Goal: Transaction & Acquisition: Purchase product/service

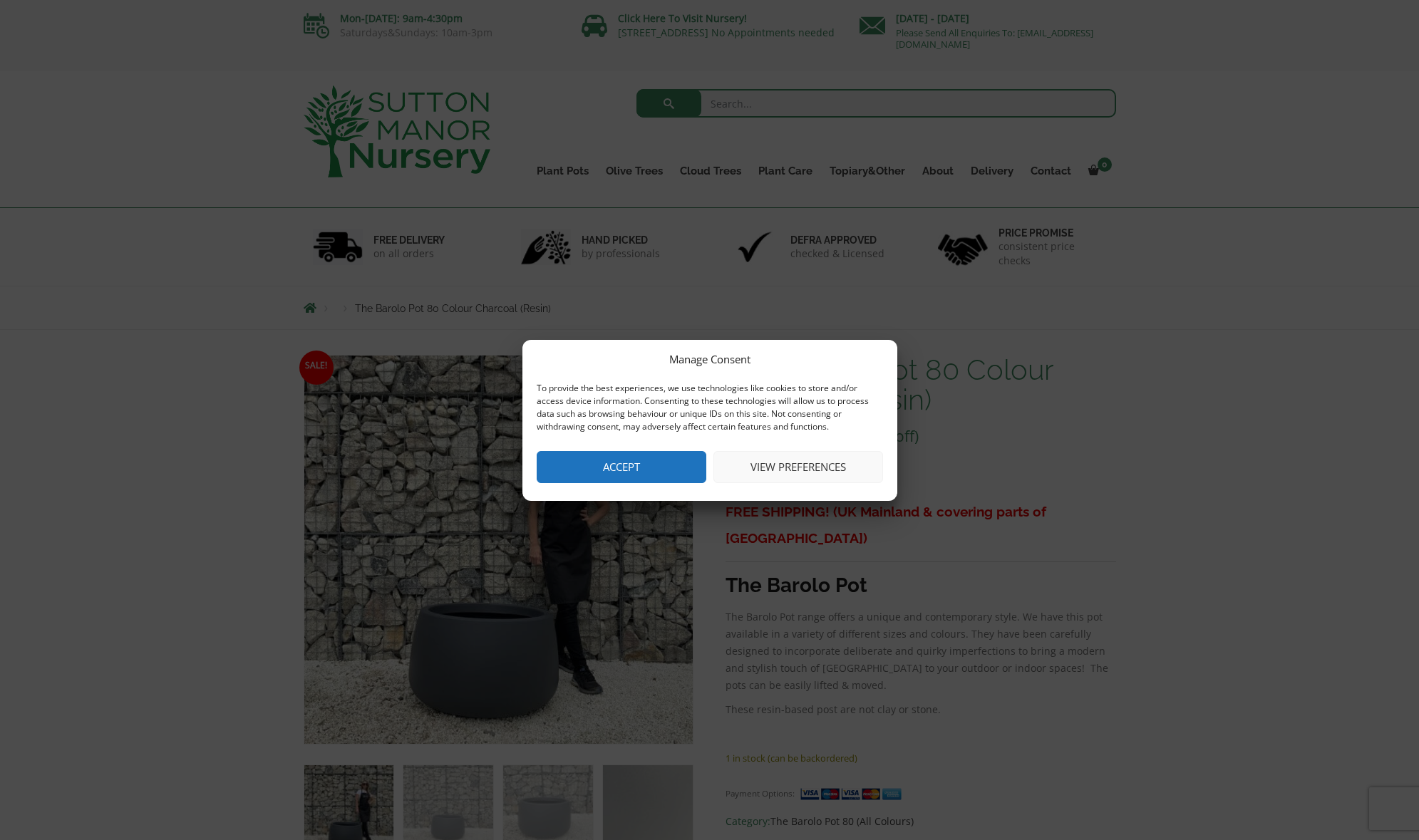
click at [769, 467] on button "View preferences" at bounding box center [798, 467] width 170 height 32
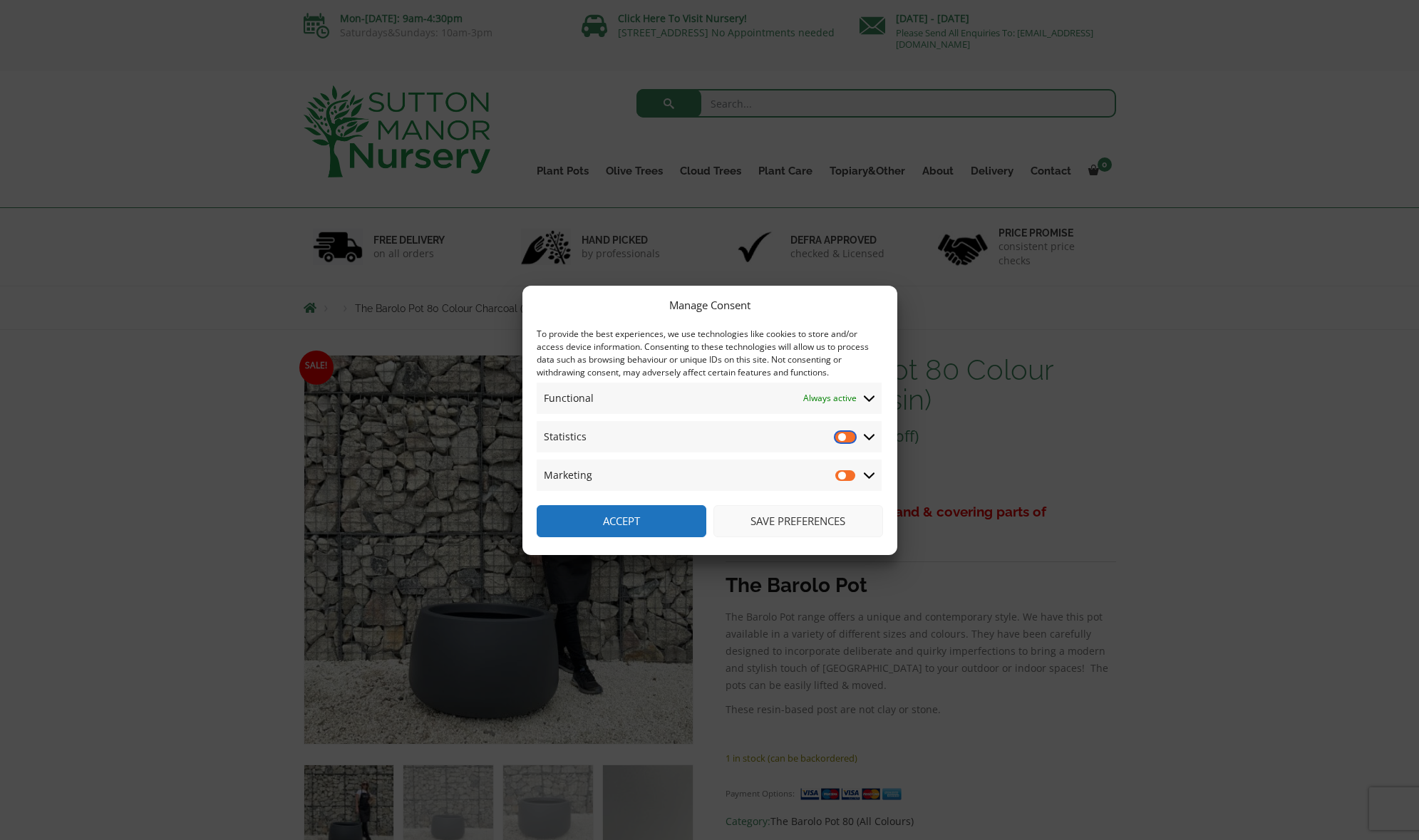
click at [844, 435] on input "Statistics" at bounding box center [846, 437] width 22 height 14
checkbox input "true"
click at [844, 478] on input "Marketing" at bounding box center [846, 475] width 22 height 14
checkbox input "true"
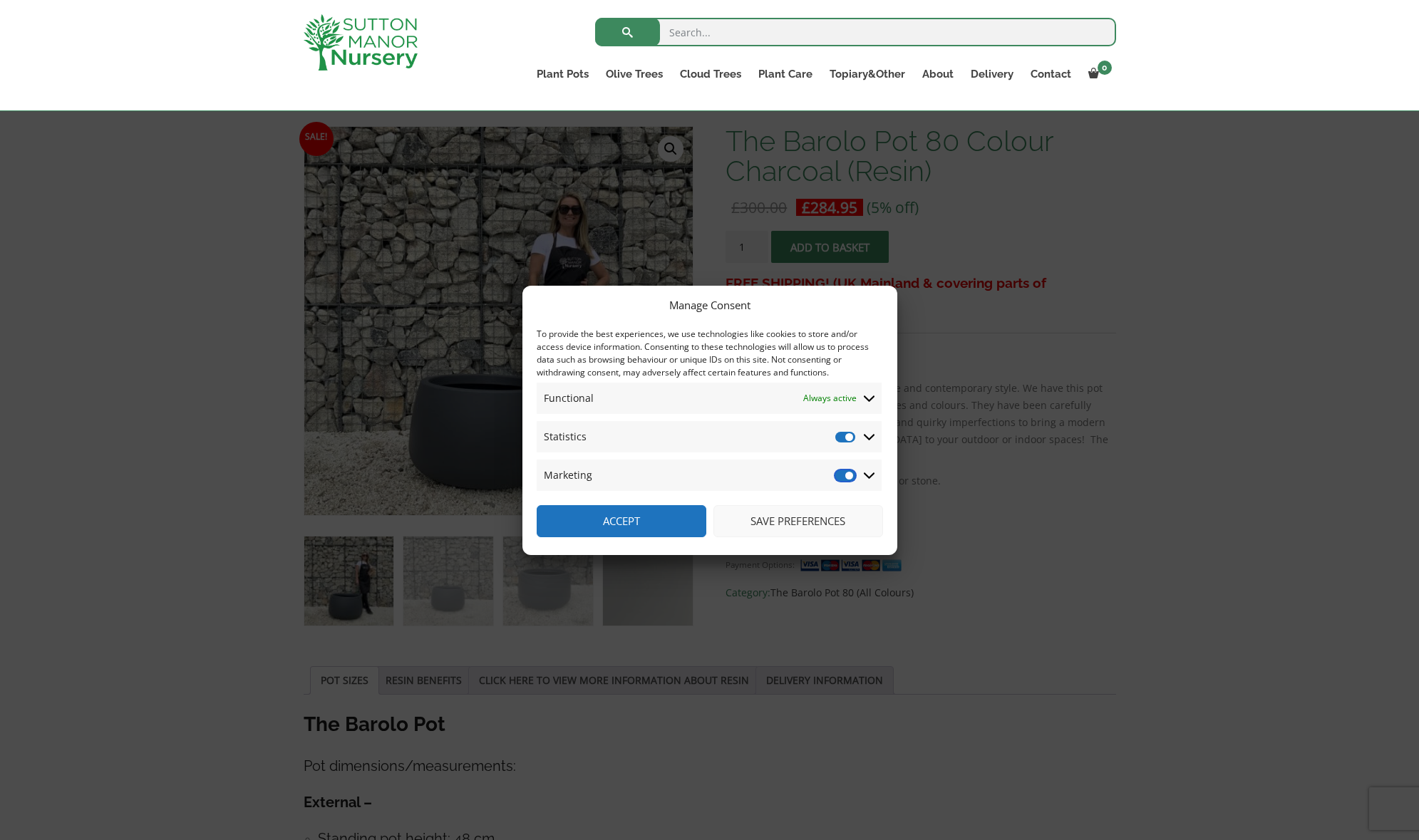
scroll to position [224, 0]
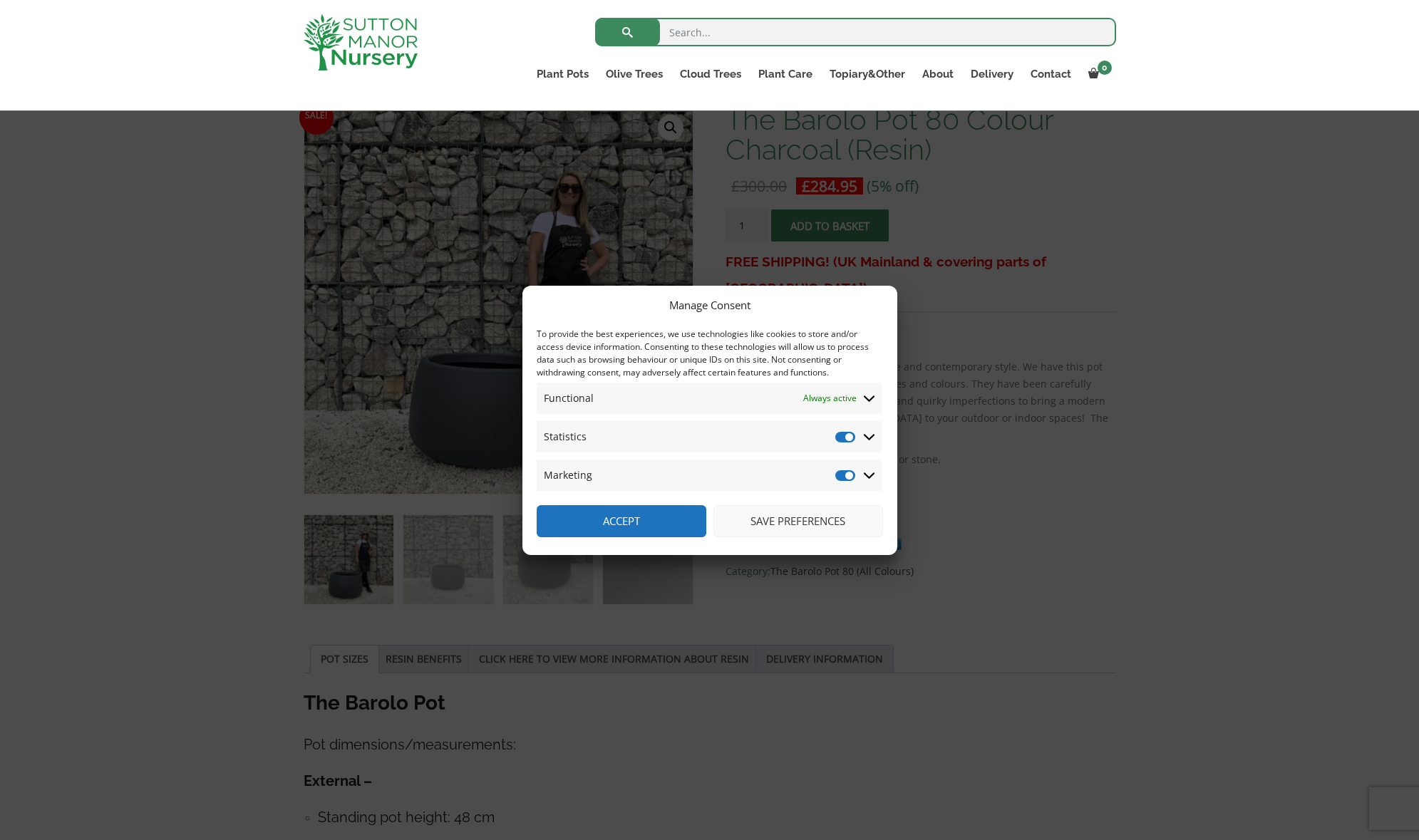
click at [776, 516] on button "Save preferences" at bounding box center [798, 521] width 170 height 32
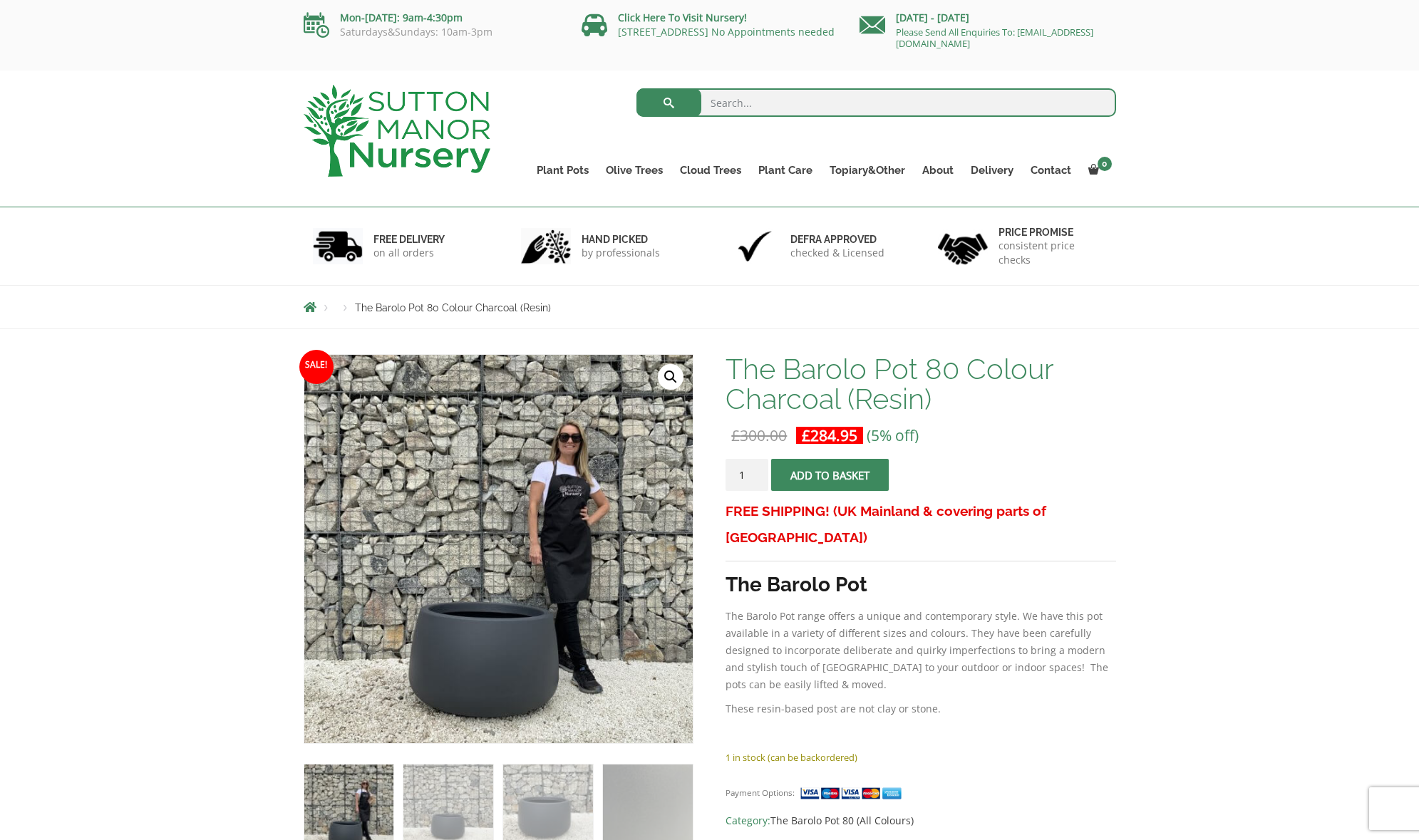
scroll to position [0, 0]
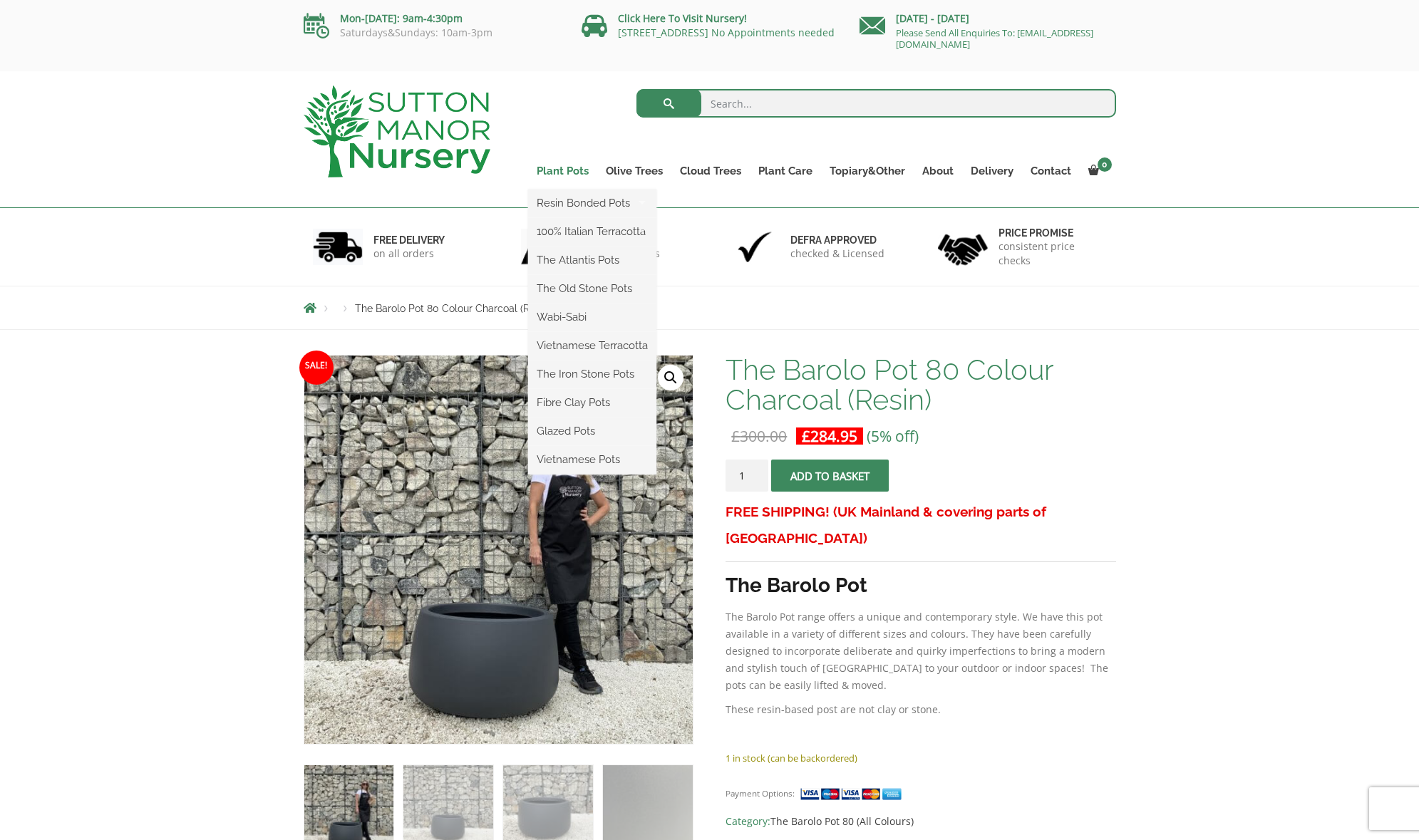
click at [561, 170] on link "Plant Pots" at bounding box center [563, 171] width 69 height 20
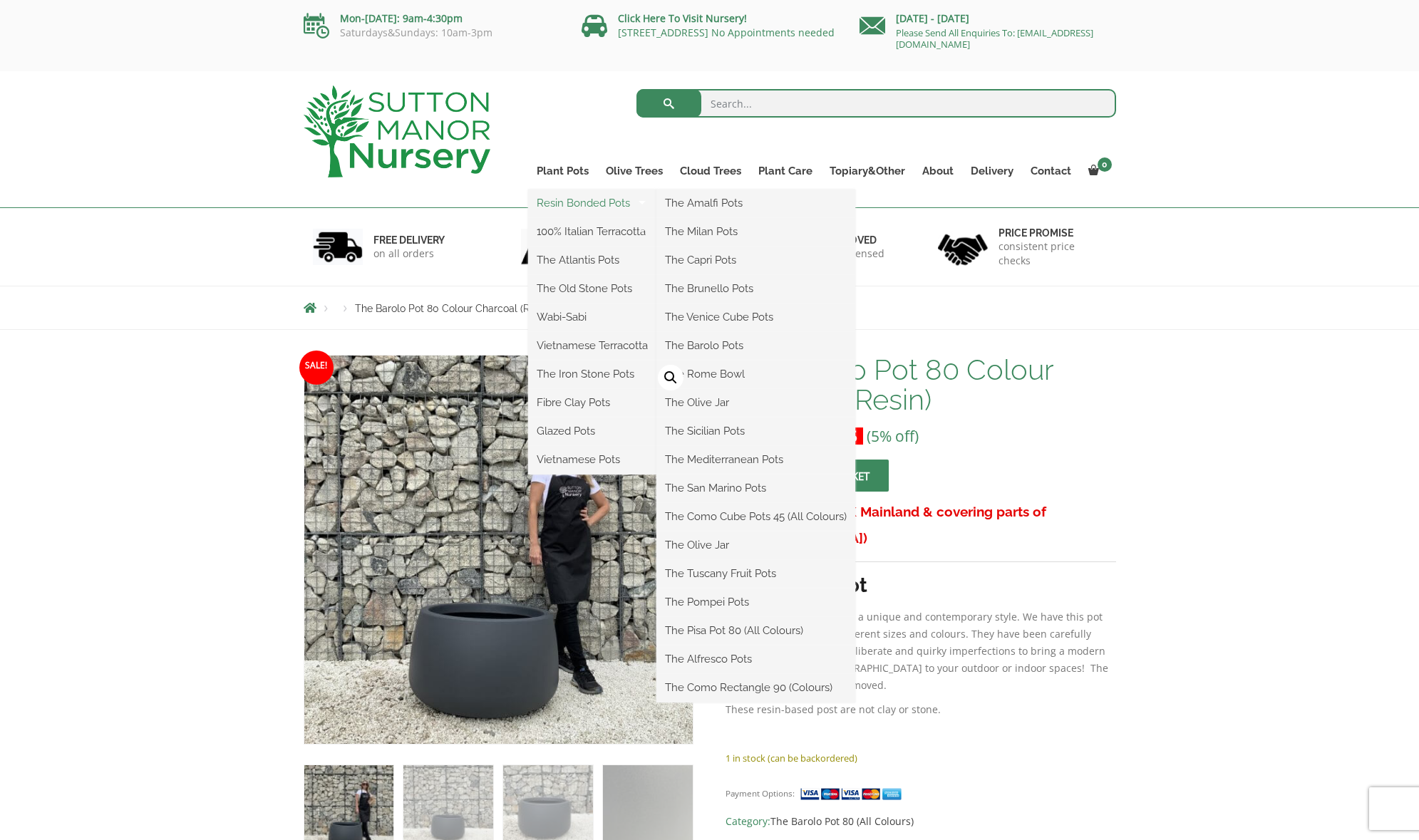
click at [574, 203] on link "Resin Bonded Pots" at bounding box center [592, 203] width 128 height 22
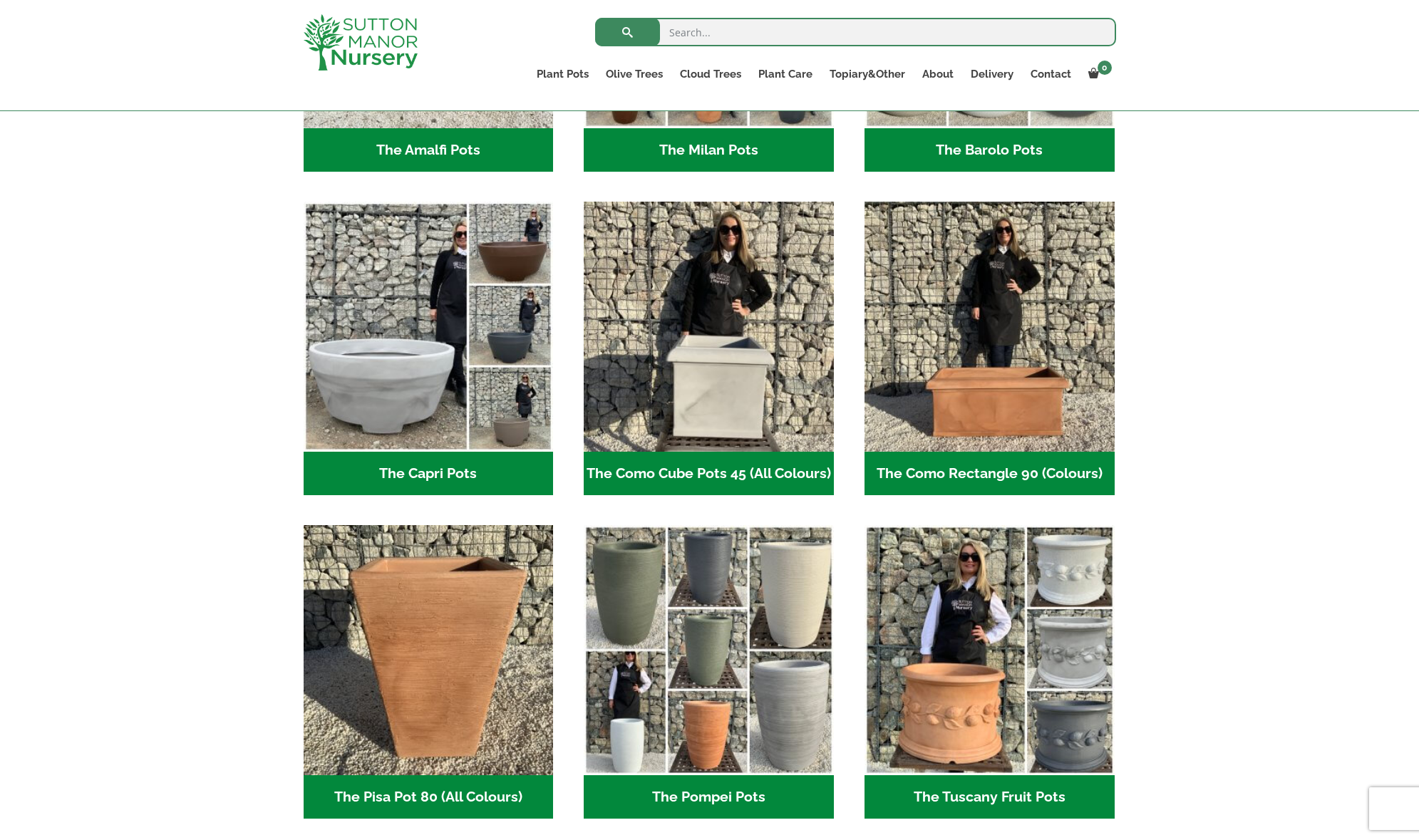
scroll to position [593, 0]
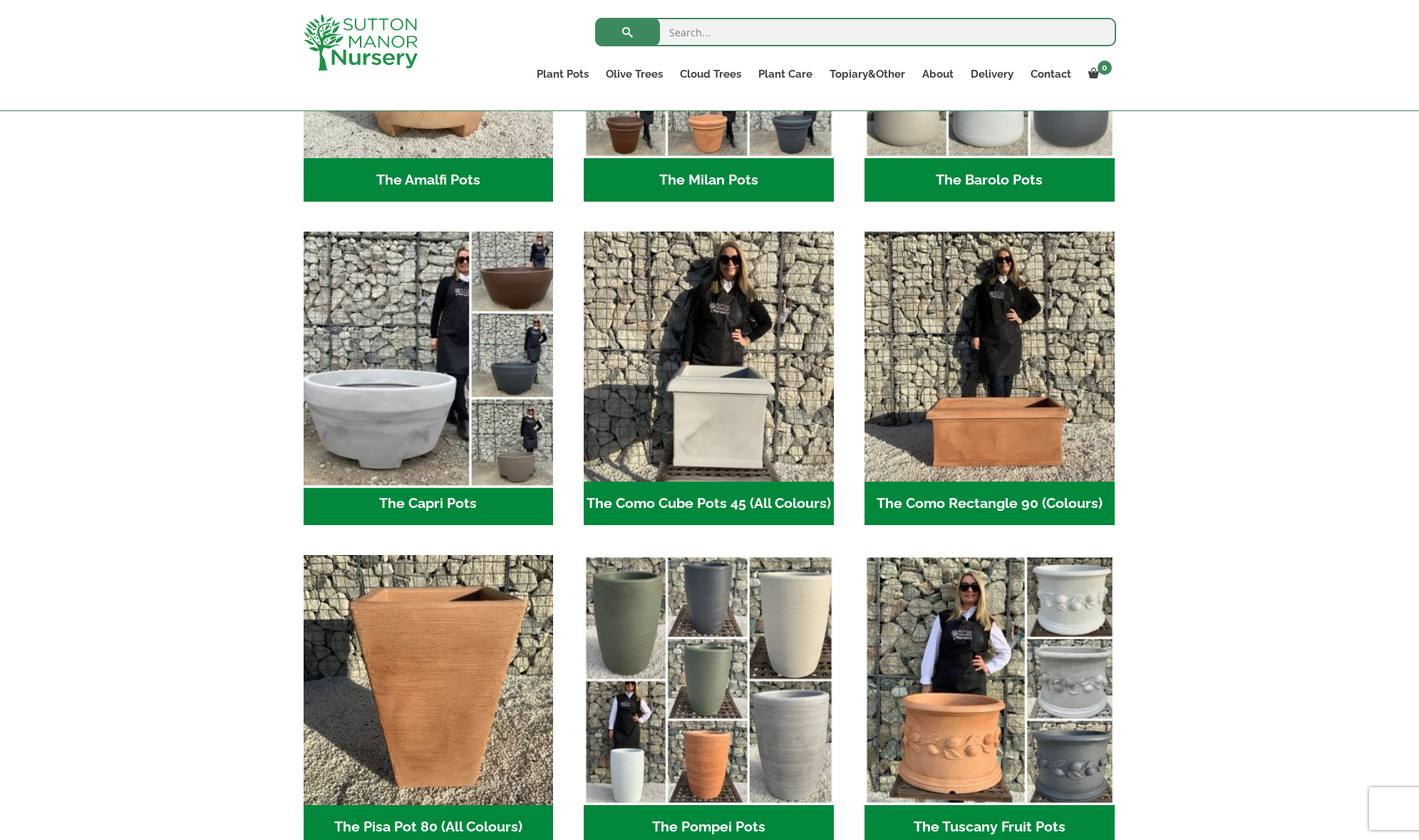
click at [369, 404] on img "Visit product category The Capri Pots" at bounding box center [429, 357] width 263 height 262
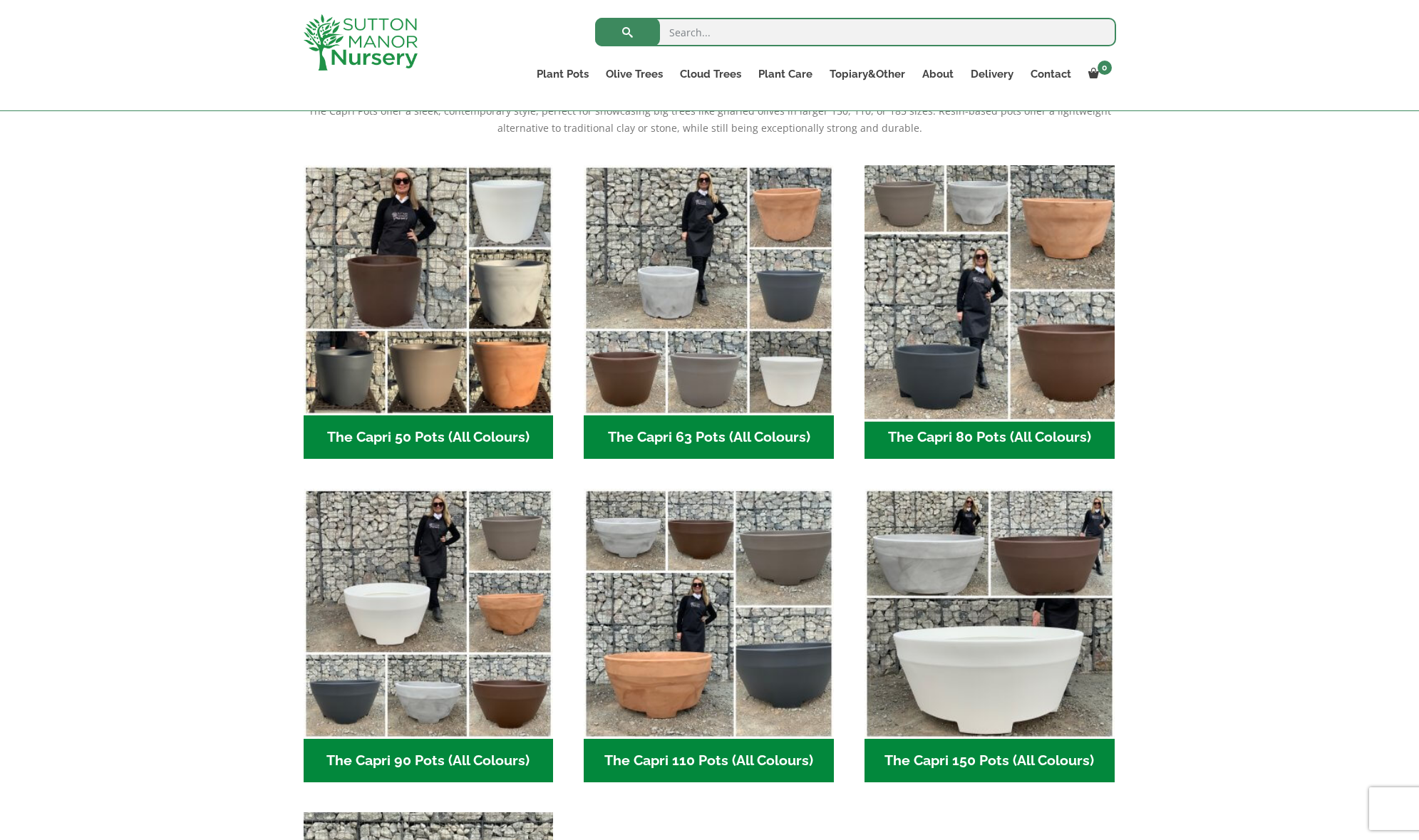
scroll to position [288, 0]
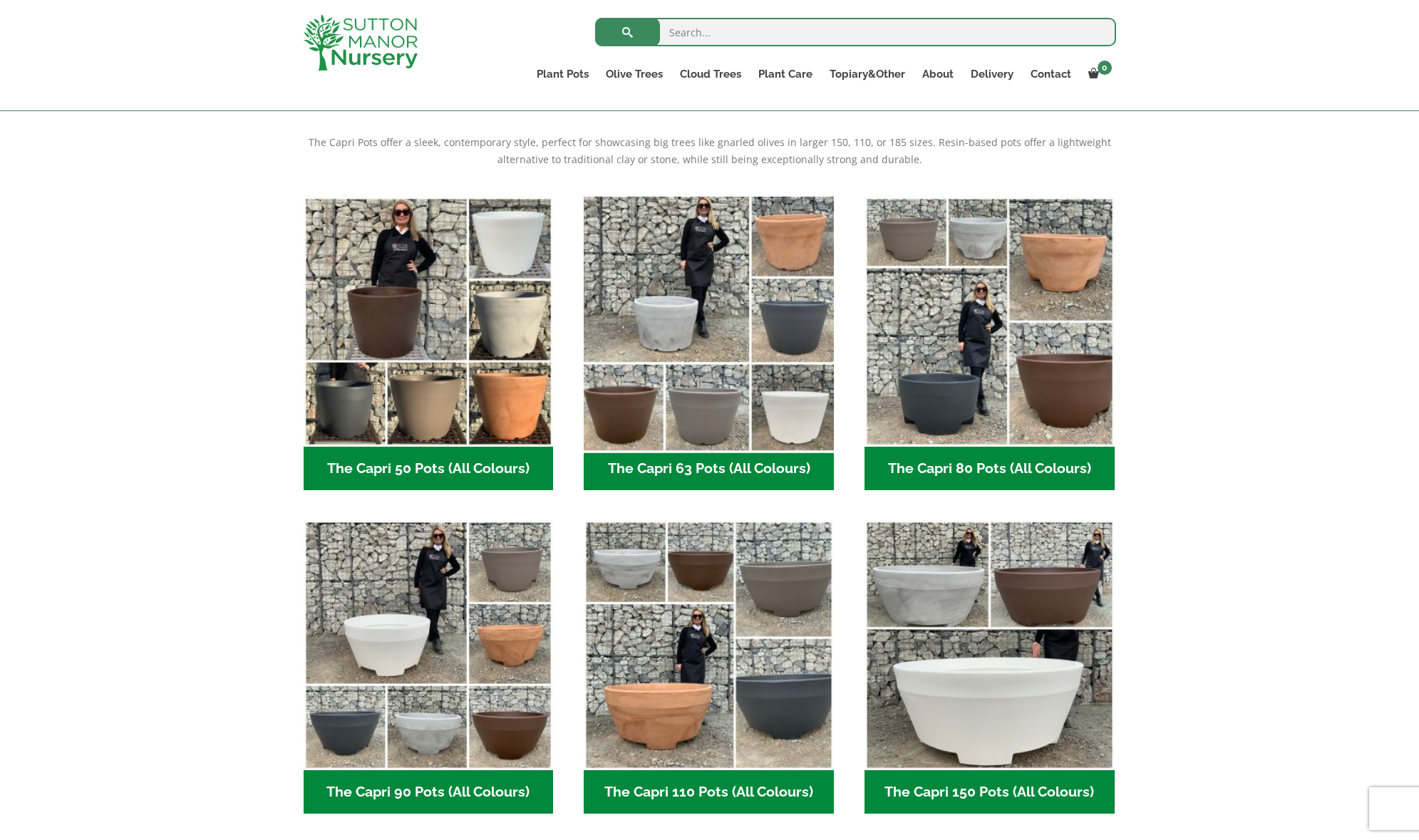
click at [743, 384] on img "Visit product category The Capri 63 Pots (All Colours)" at bounding box center [709, 322] width 263 height 262
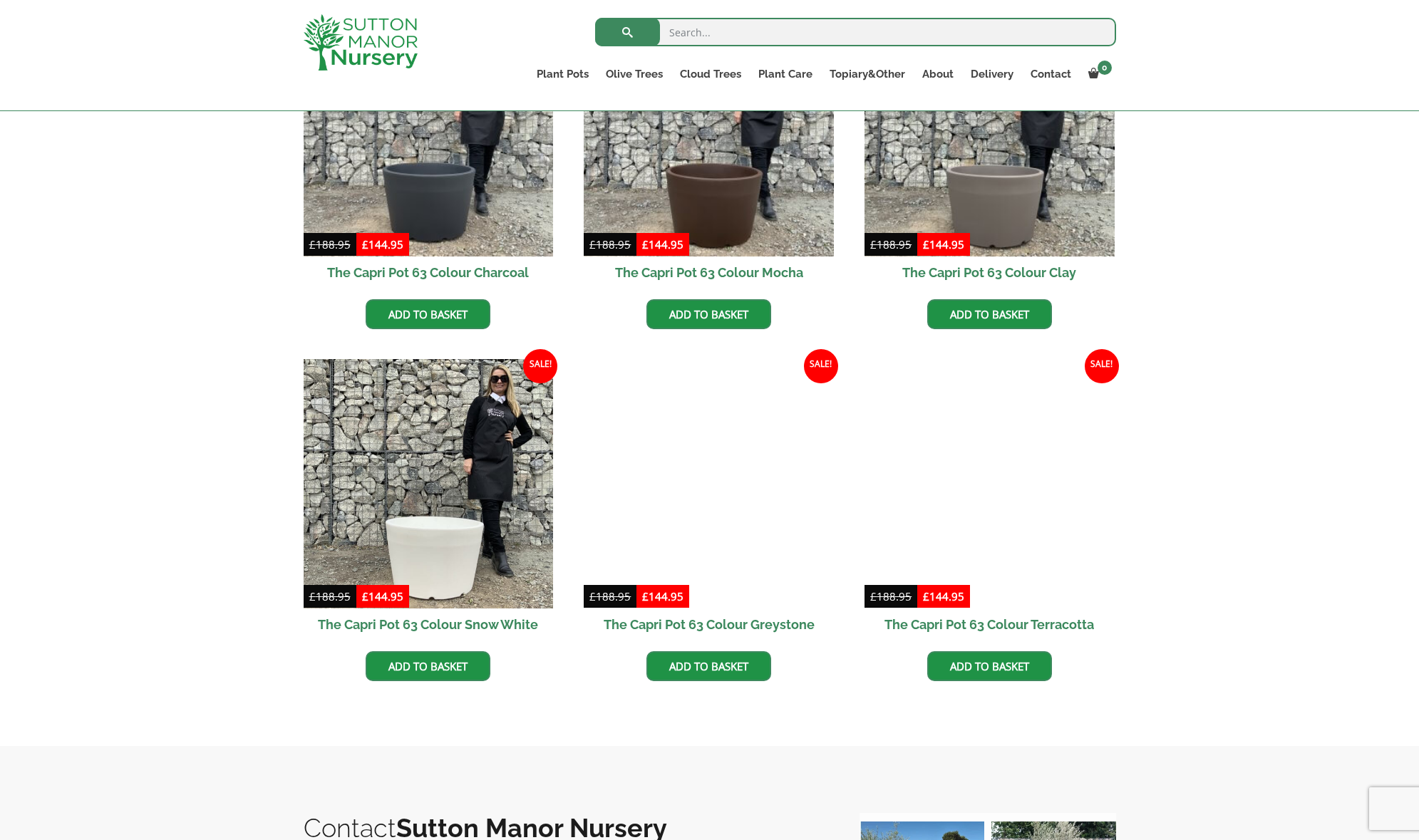
scroll to position [528, 0]
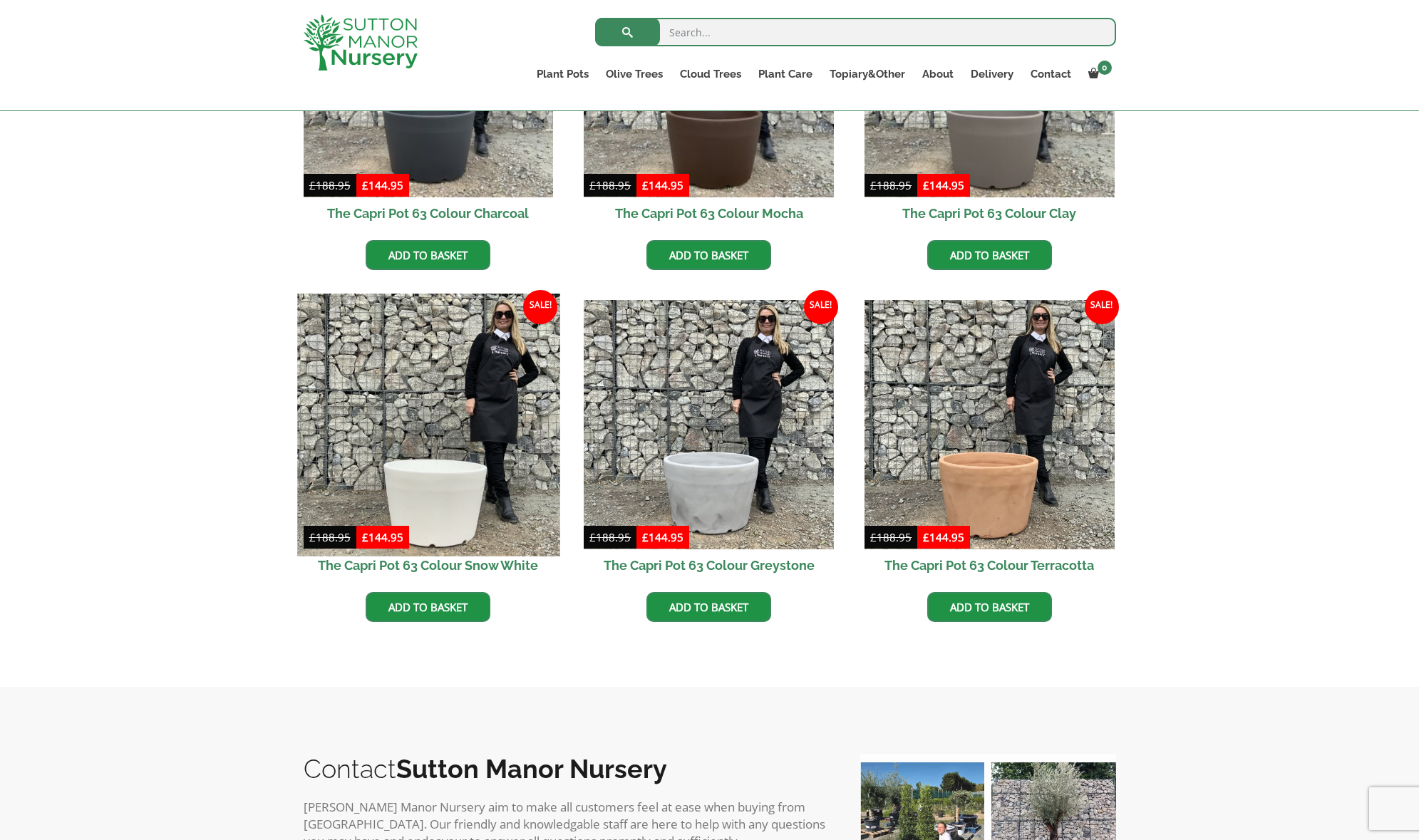
click at [439, 490] on img at bounding box center [429, 425] width 263 height 262
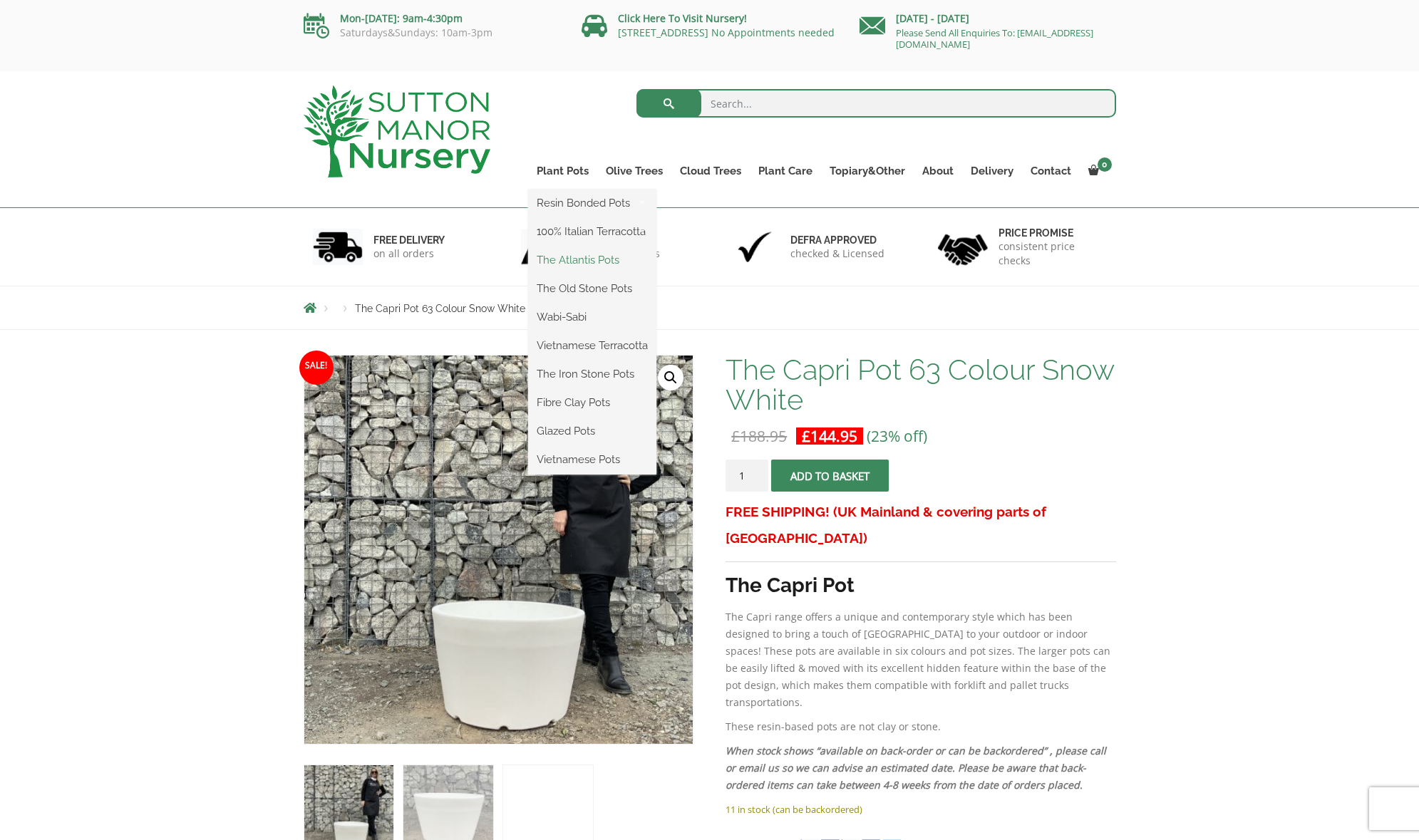
click at [559, 265] on link "The Atlantis Pots" at bounding box center [592, 260] width 128 height 22
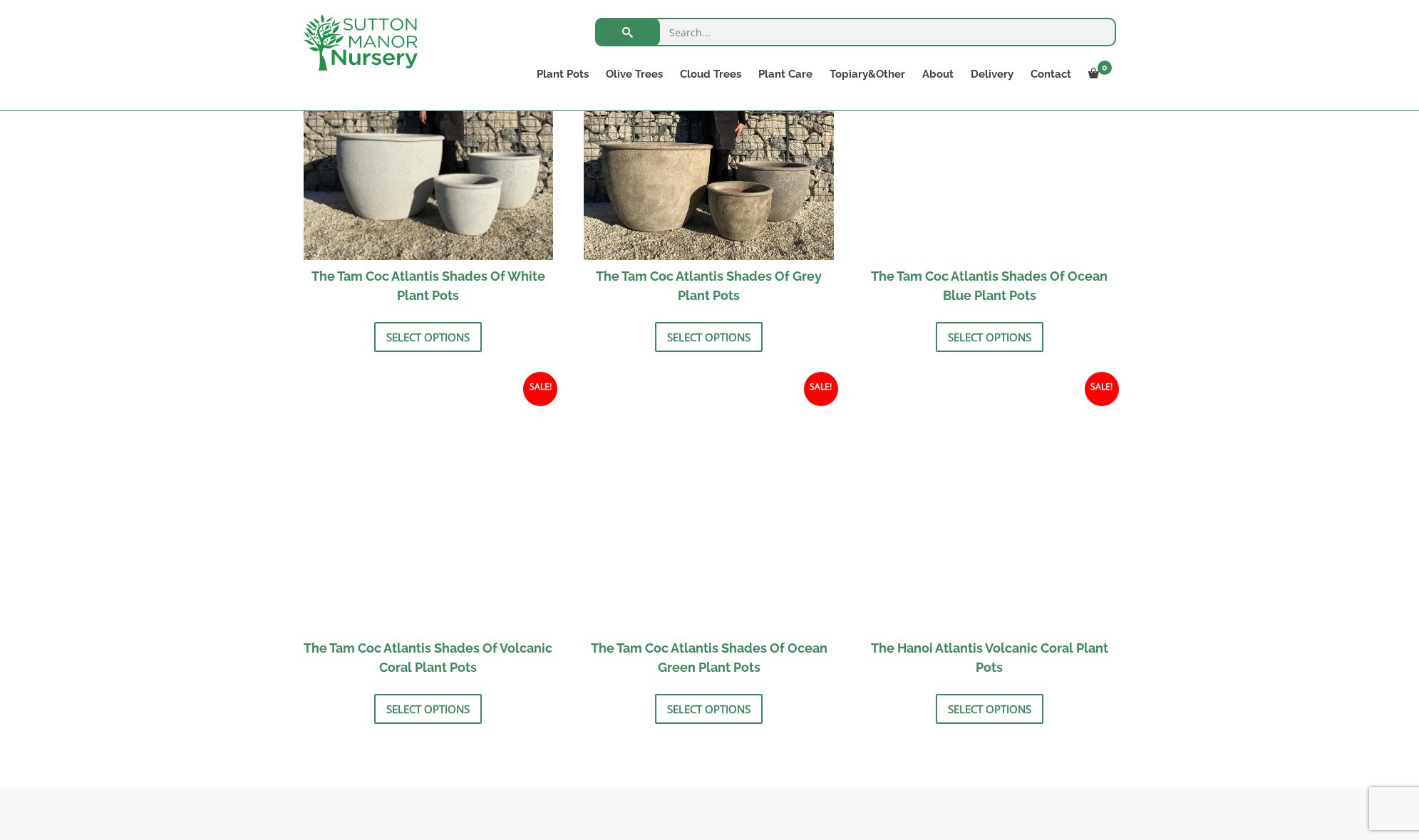
scroll to position [1016, 0]
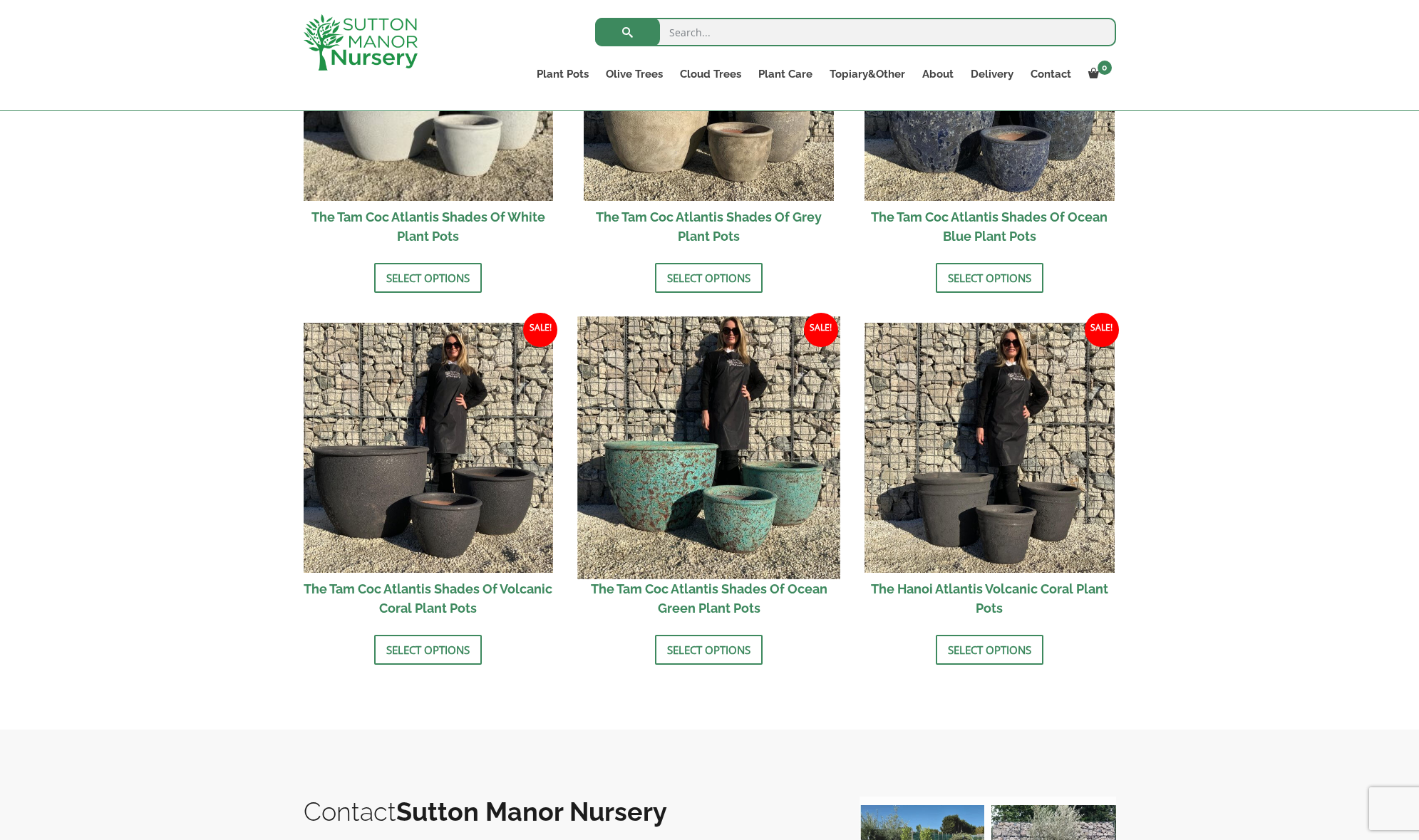
click at [687, 500] on img at bounding box center [709, 448] width 263 height 262
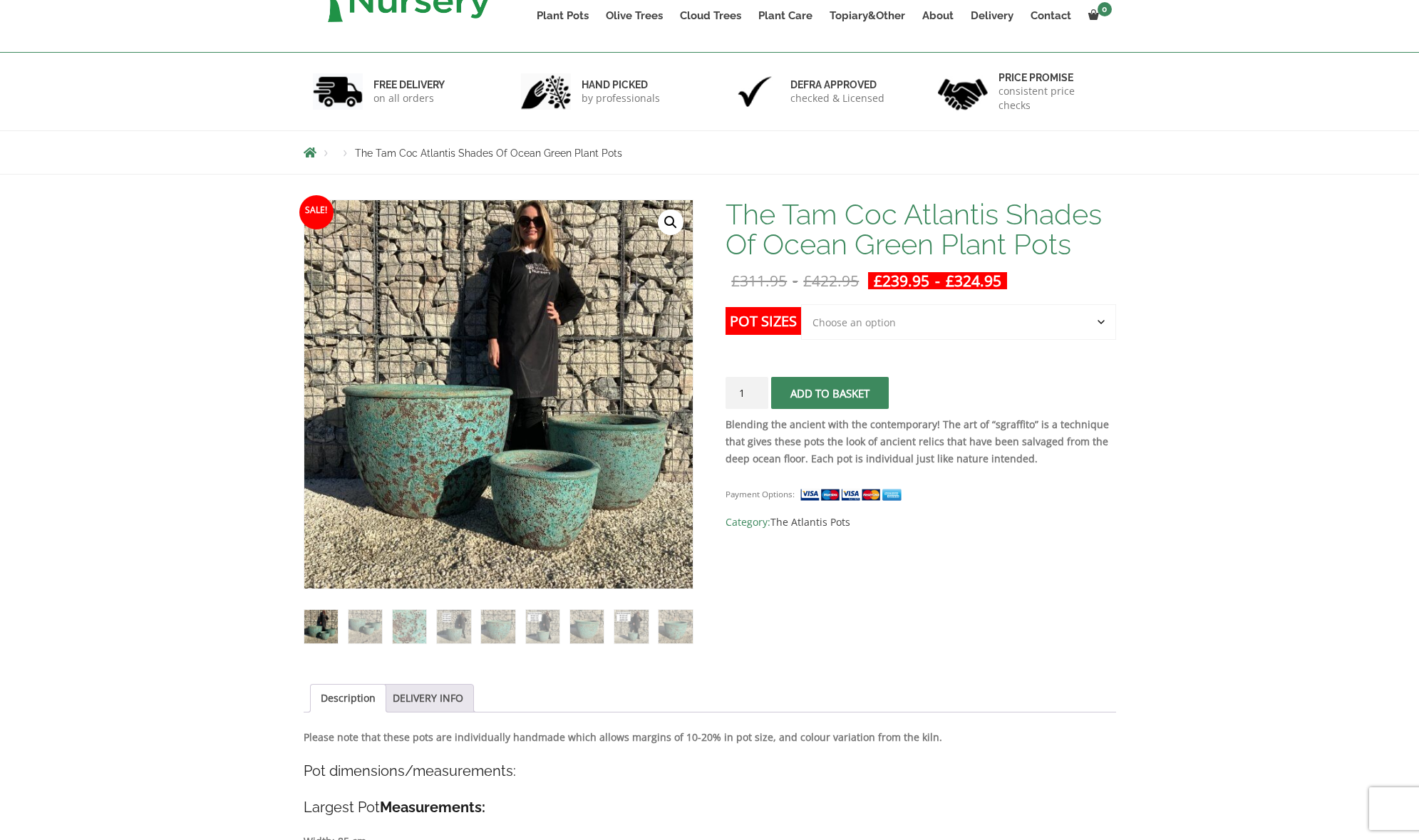
scroll to position [190, 0]
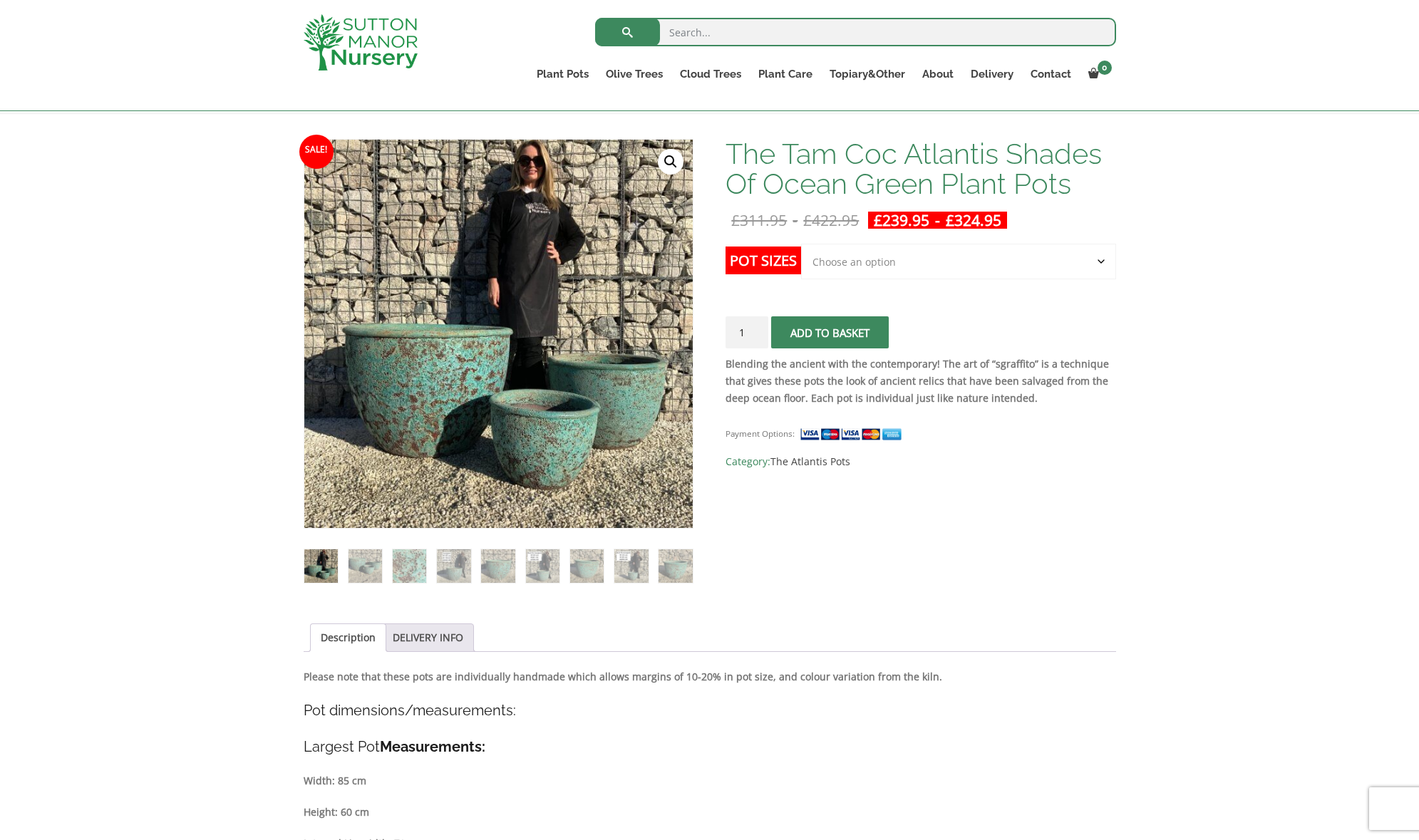
click at [852, 271] on select "Choose an option Click here to buy the 3rd to Largest Pot In The Picture Click …" at bounding box center [959, 261] width 315 height 35
select select "Click here to buy the 2nd to Largest Pot In The Picture"
click at [801, 244] on select "Choose an option Click here to buy the 3rd to Largest Pot In The Picture Click …" at bounding box center [959, 261] width 315 height 35
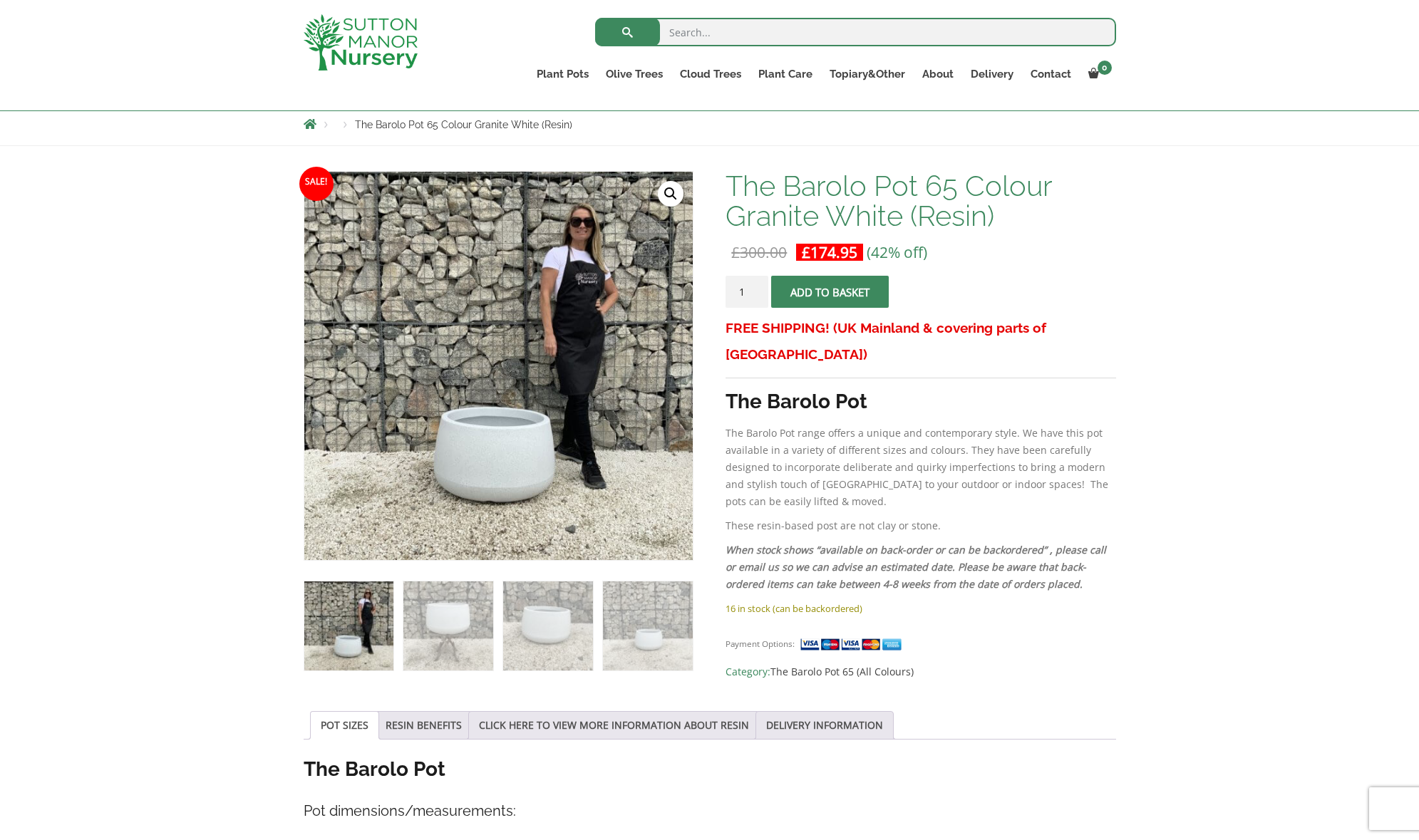
scroll to position [159, 0]
click at [659, 632] on img at bounding box center [648, 625] width 89 height 89
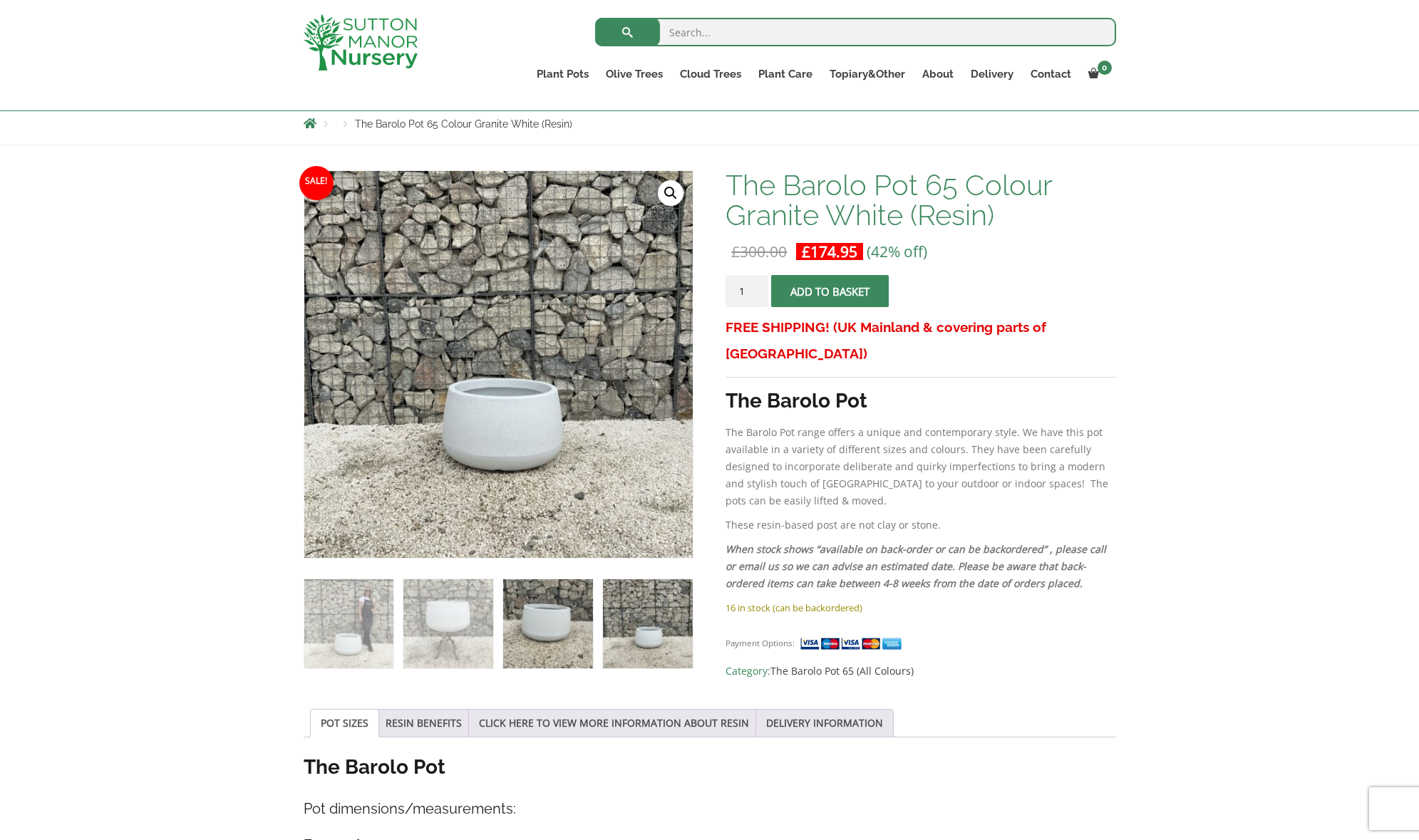
click at [558, 623] on img at bounding box center [548, 624] width 89 height 89
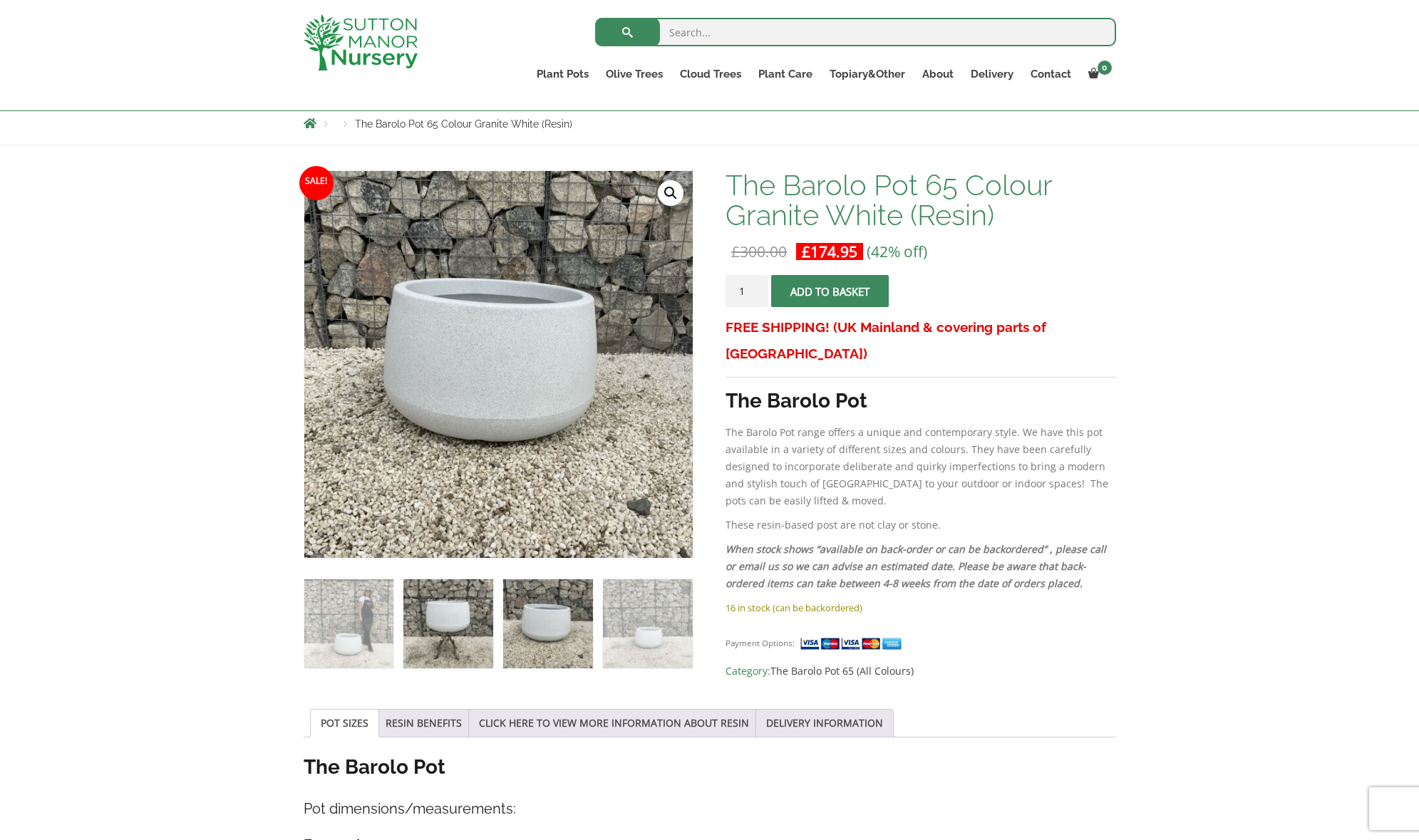
click at [454, 636] on img at bounding box center [448, 624] width 89 height 89
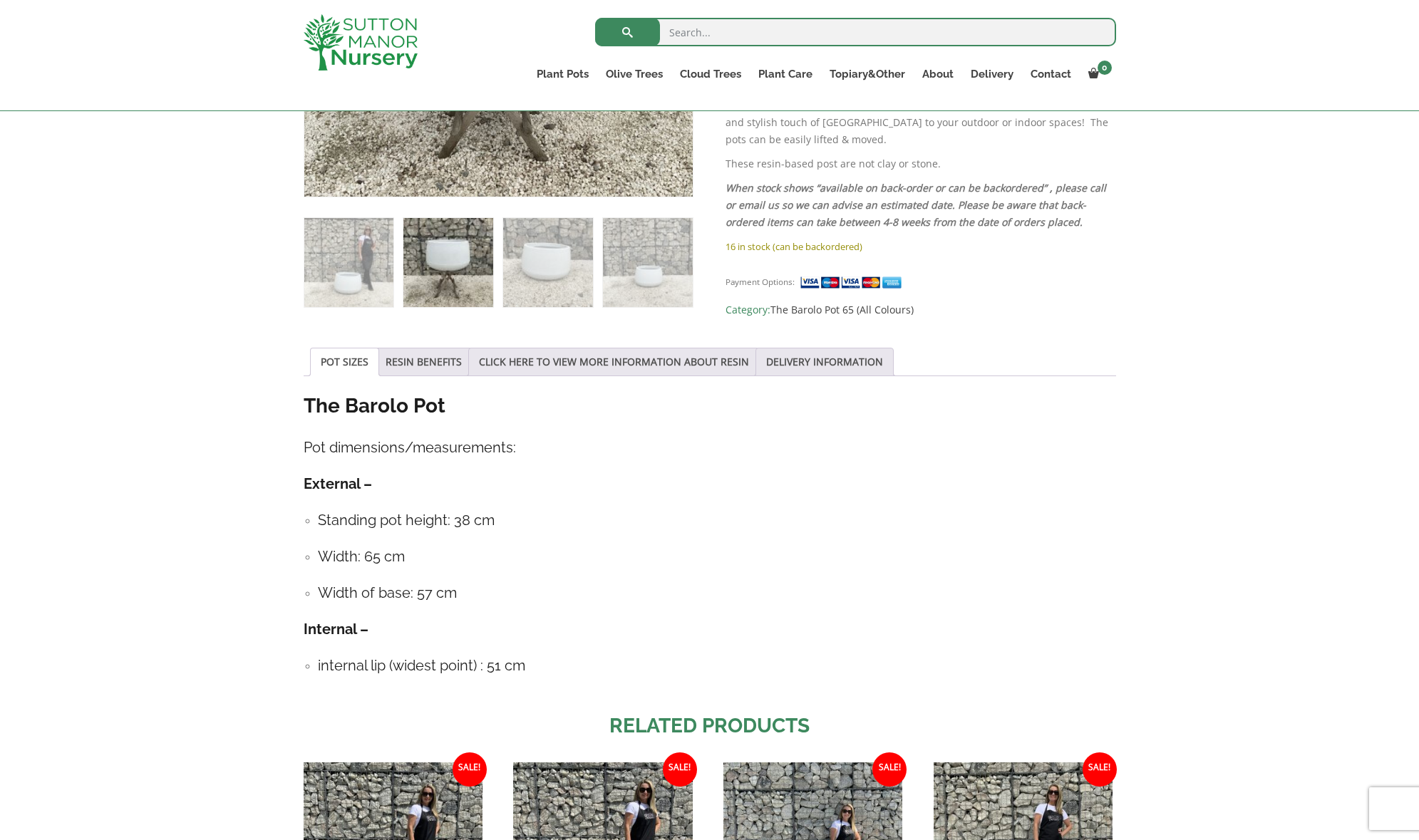
scroll to position [529, 0]
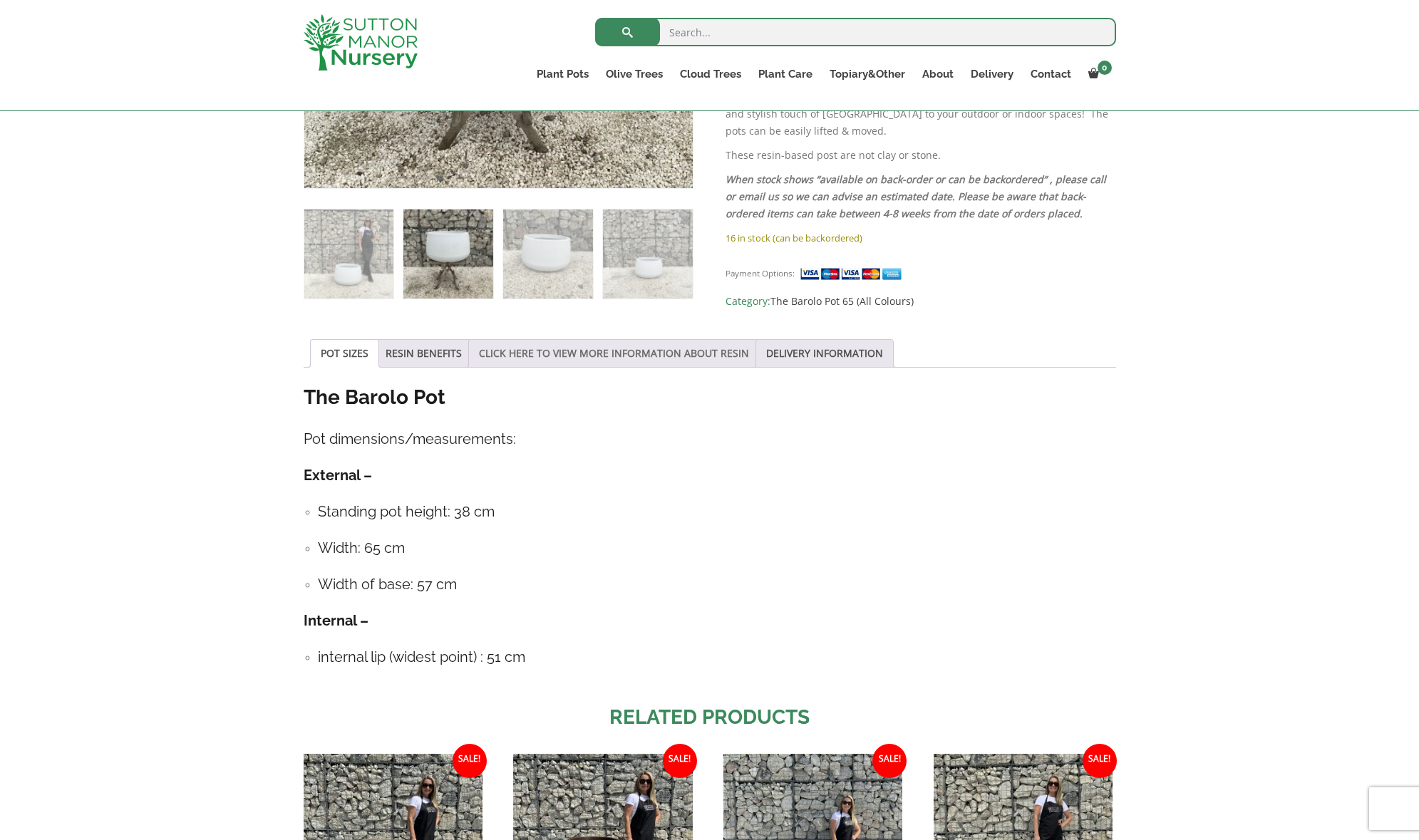
click at [598, 348] on link "CLICK HERE TO VIEW MORE INFORMATION ABOUT RESIN" at bounding box center [614, 353] width 271 height 27
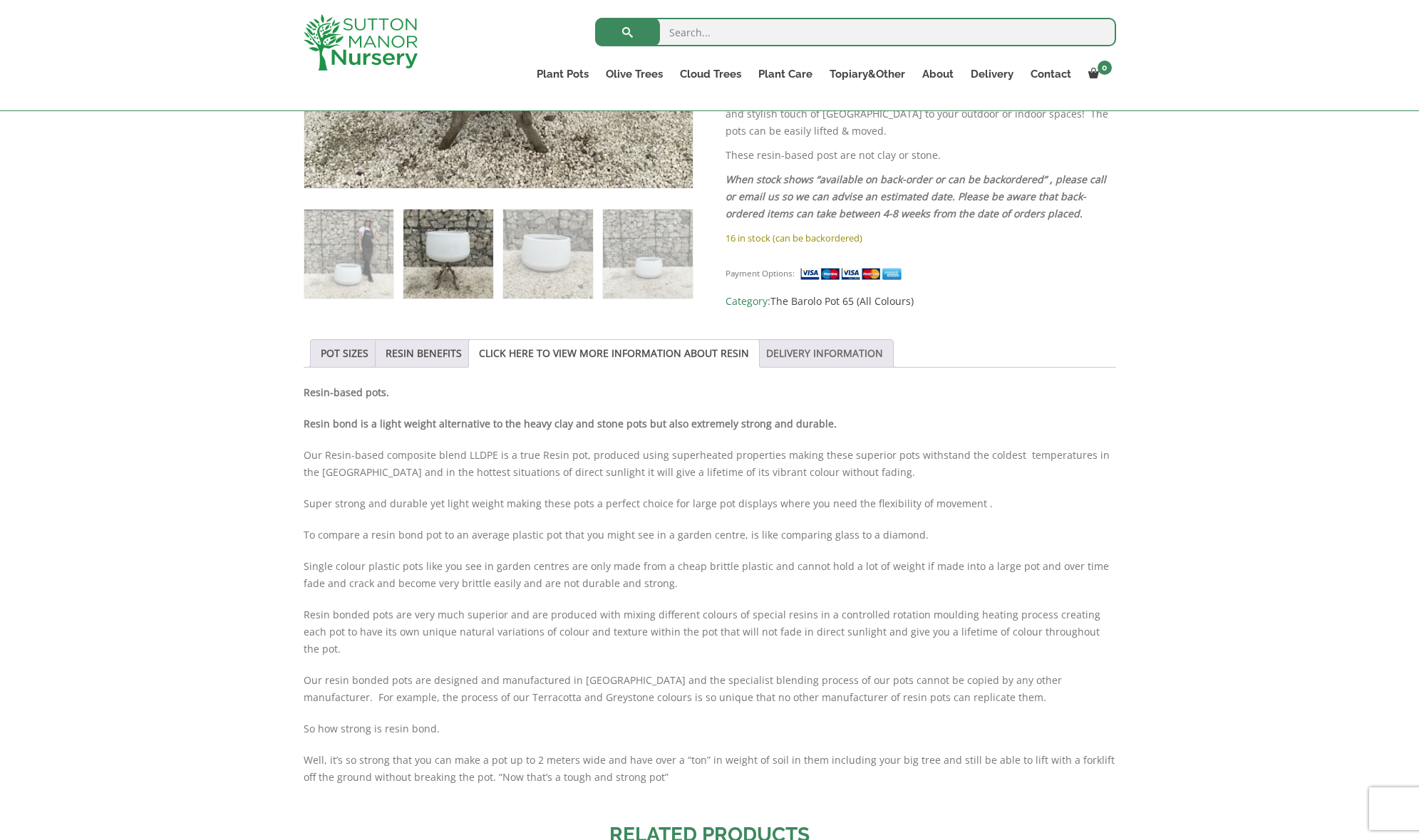
click at [770, 355] on link "DELIVERY INFORMATION" at bounding box center [825, 353] width 117 height 27
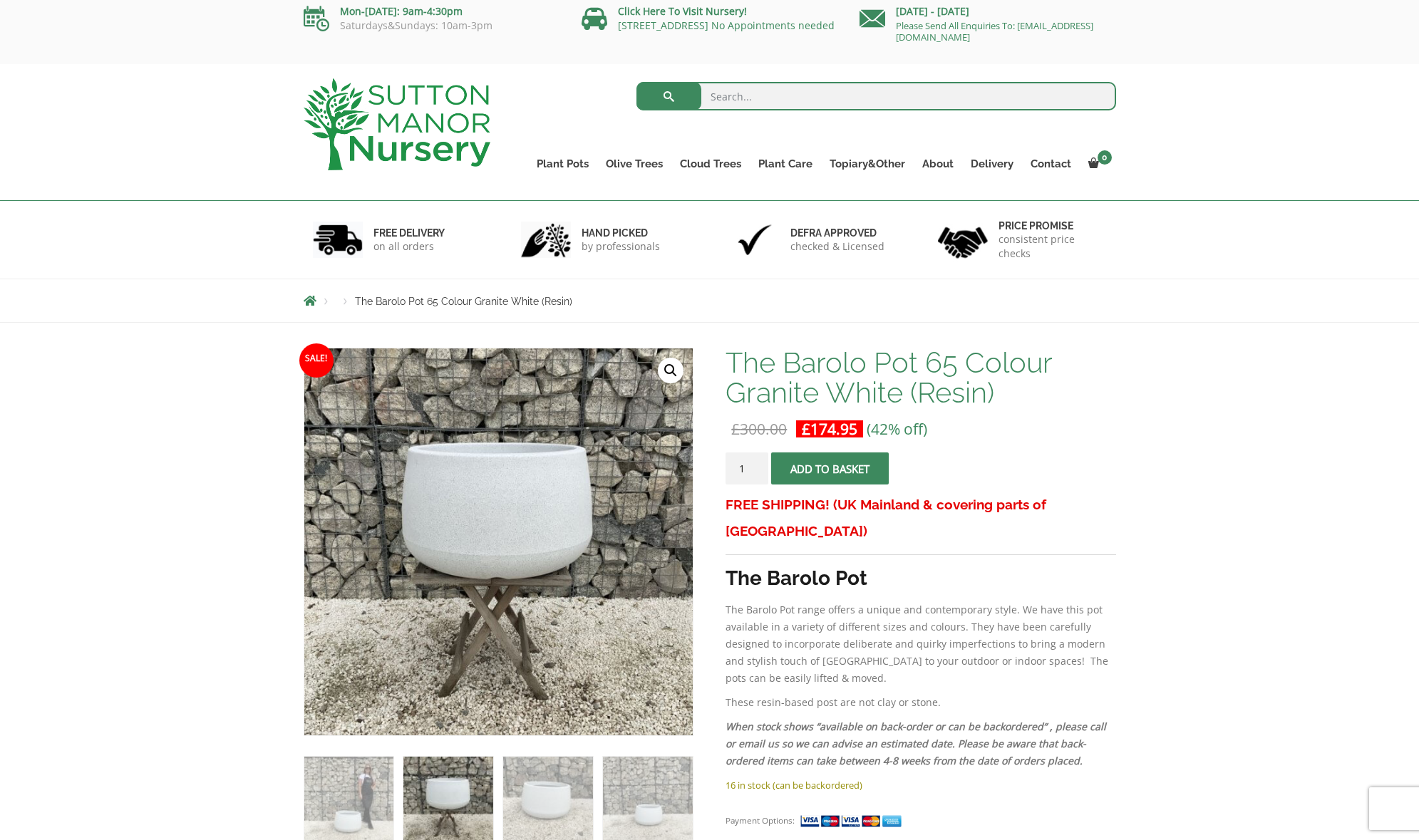
scroll to position [0, 0]
